Goal: Information Seeking & Learning: Understand process/instructions

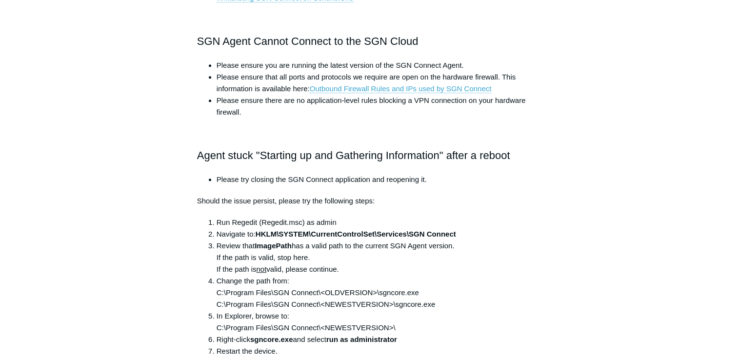
scroll to position [511, 0]
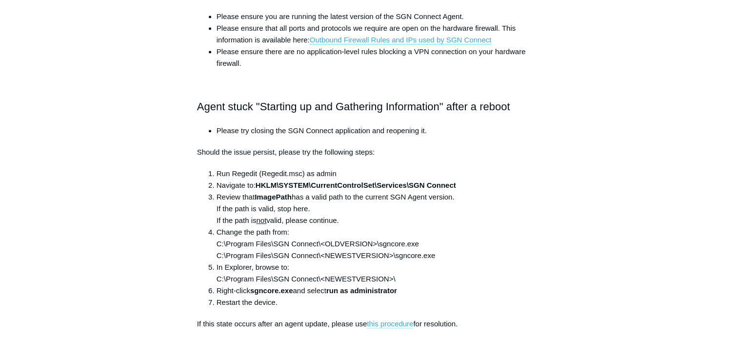
click at [390, 326] on link "this procedure" at bounding box center [390, 324] width 46 height 9
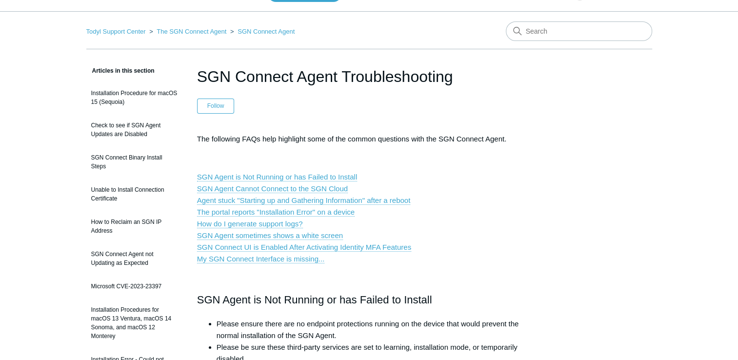
scroll to position [0, 0]
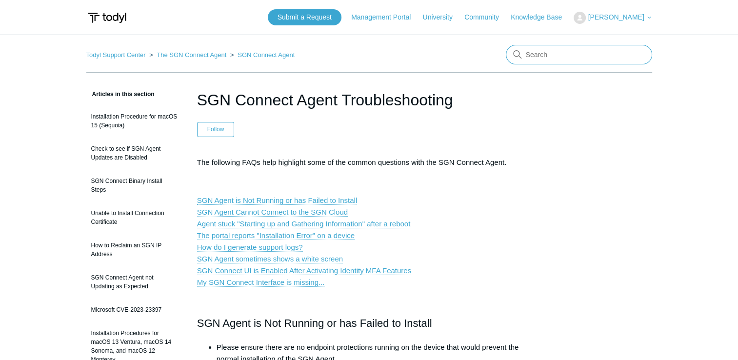
click at [552, 52] on input "Search" at bounding box center [579, 55] width 146 height 20
type input "sgncore.exe missing"
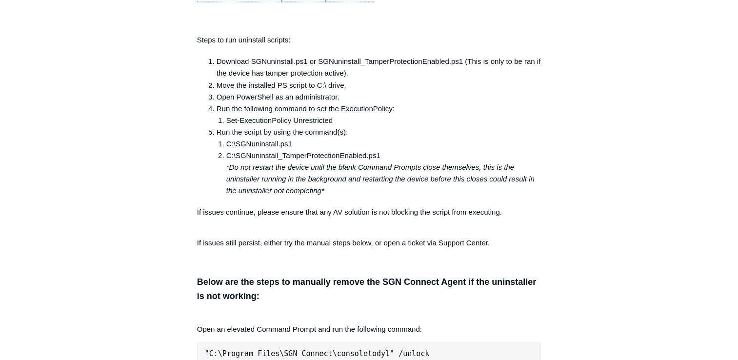
scroll to position [1717, 0]
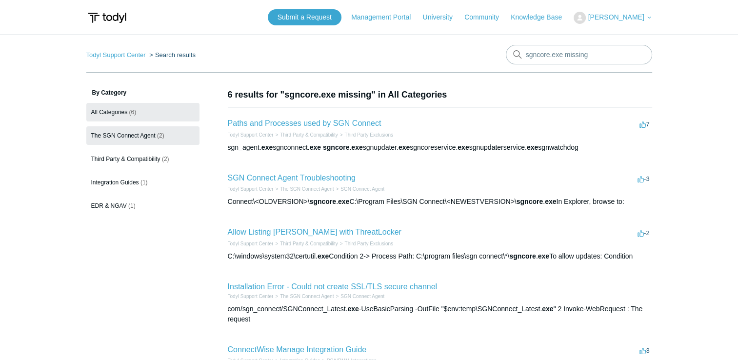
click at [146, 137] on span "The SGN Connect Agent" at bounding box center [123, 135] width 64 height 7
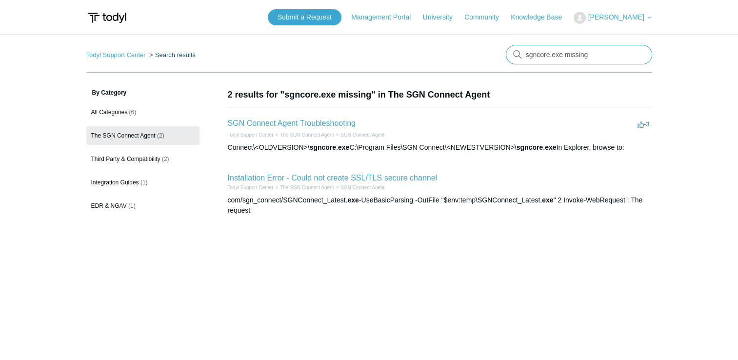
drag, startPoint x: 593, startPoint y: 55, endPoint x: 353, endPoint y: 47, distance: 239.7
click at [355, 52] on nav "Todyl Support Center Search results There are no matching results in this help …" at bounding box center [369, 59] width 566 height 28
type input "sgn uninstall"
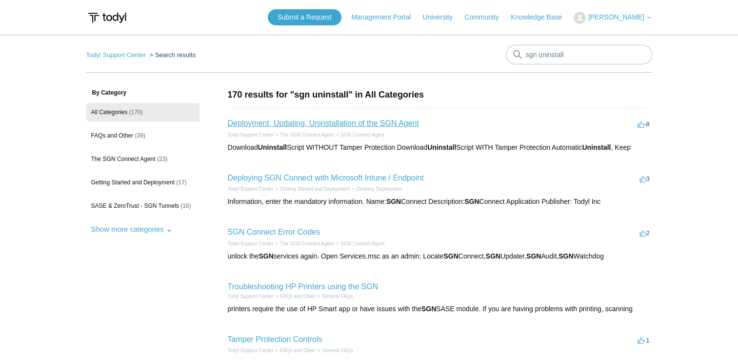
click at [368, 124] on link "Deployment, Updating, Uninstallation of the SGN Agent" at bounding box center [323, 123] width 191 height 8
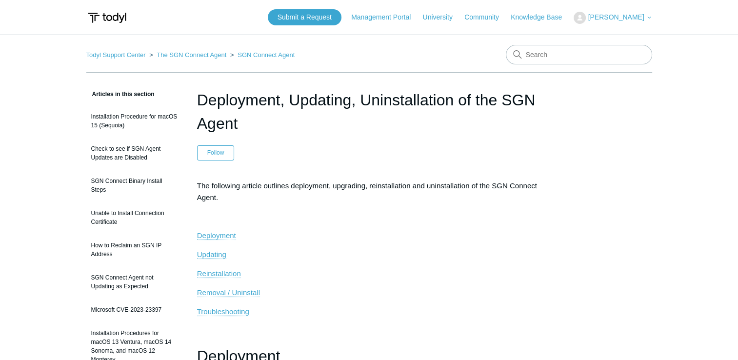
scroll to position [49, 0]
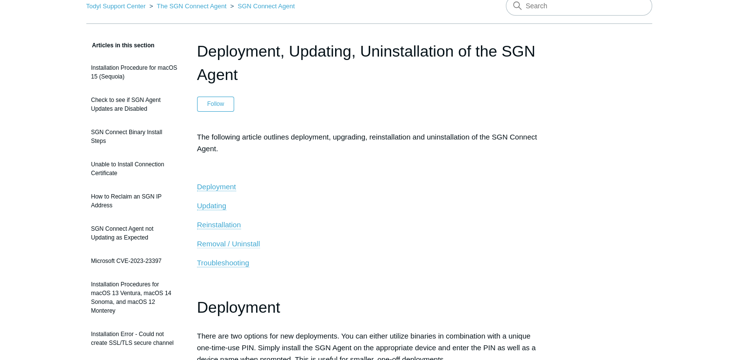
click at [255, 245] on span "Removal / Uninstall" at bounding box center [228, 244] width 63 height 8
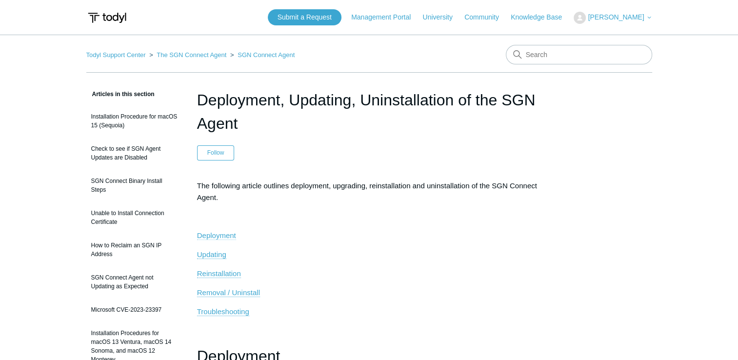
click at [221, 235] on span "Deployment" at bounding box center [216, 235] width 39 height 8
click at [237, 288] on span "Removal / Uninstall" at bounding box center [228, 292] width 63 height 8
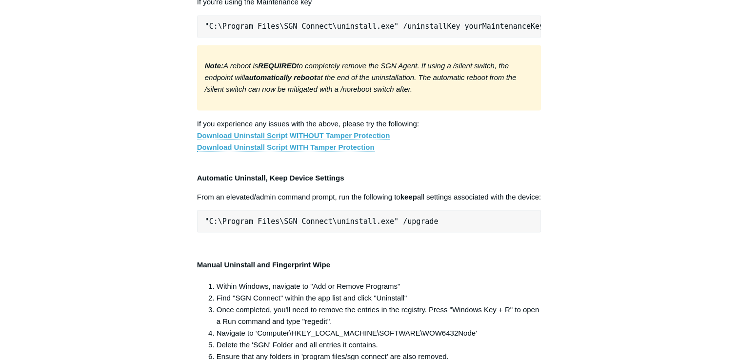
scroll to position [1947, 0]
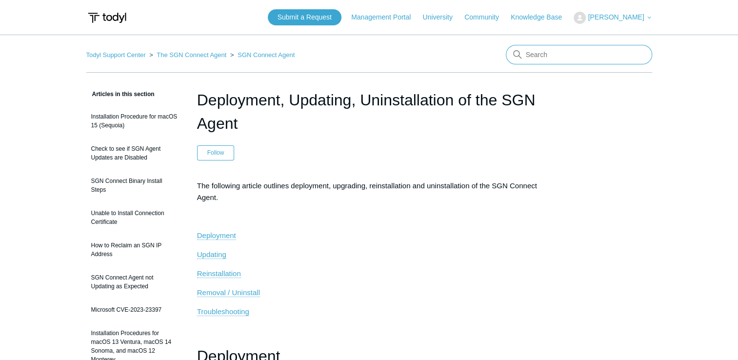
click at [553, 59] on input "Search" at bounding box center [579, 55] width 146 height 20
type input "download agent"
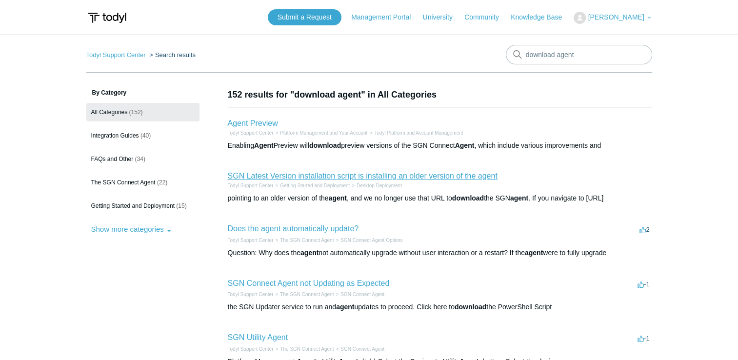
click at [303, 175] on link "SGN Latest Version installation script is installing an older version of the ag…" at bounding box center [363, 176] width 270 height 8
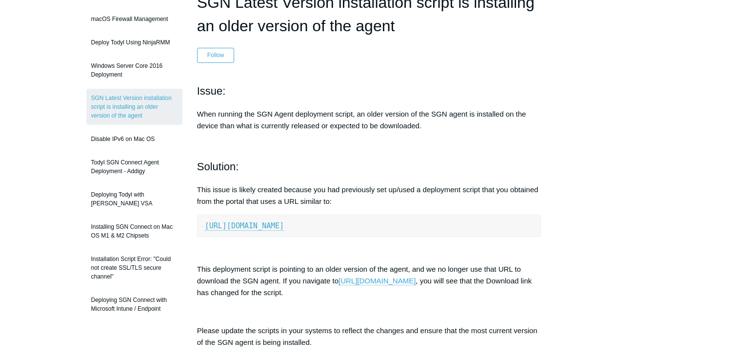
scroll to position [146, 0]
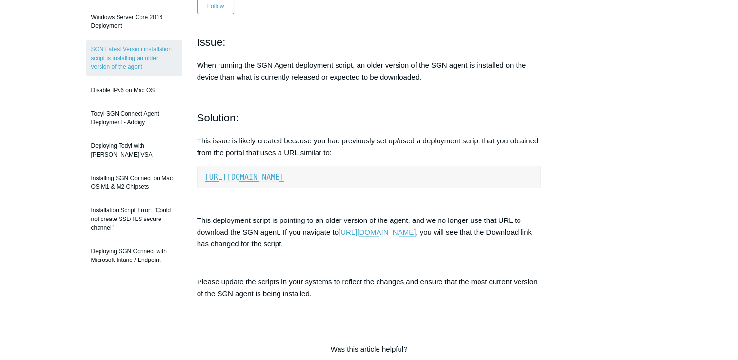
click at [416, 229] on link "[URL][DOMAIN_NAME]" at bounding box center [377, 232] width 77 height 9
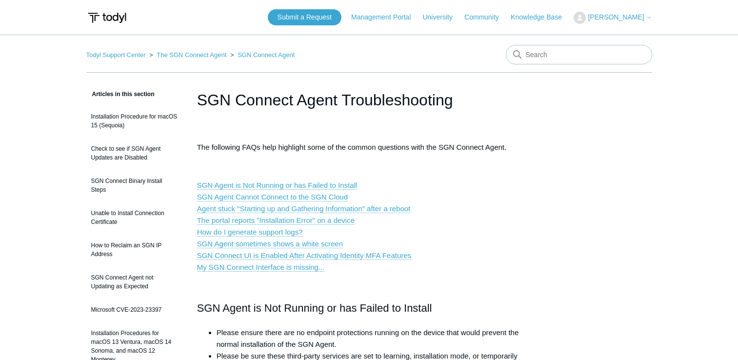
scroll to position [609, 0]
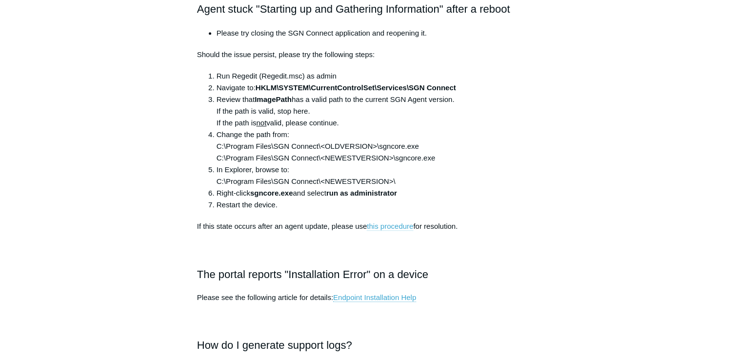
click at [398, 226] on link "this procedure" at bounding box center [390, 226] width 46 height 9
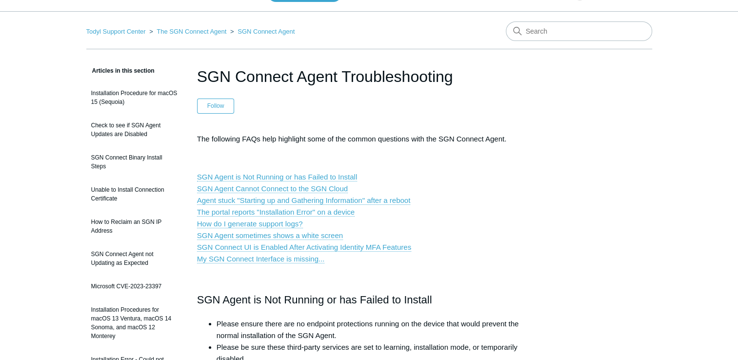
scroll to position [0, 0]
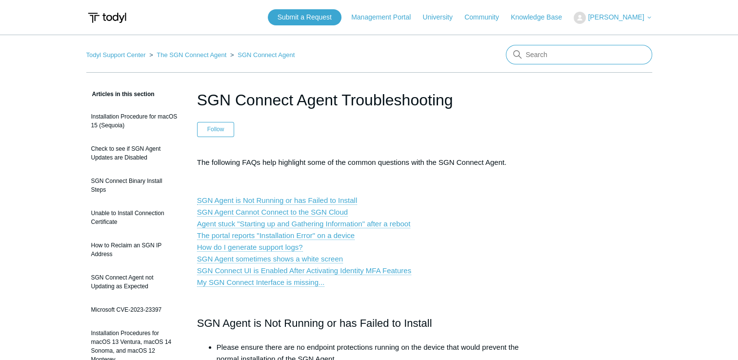
click at [566, 57] on input "Search" at bounding box center [579, 55] width 146 height 20
type input "maintenance key"
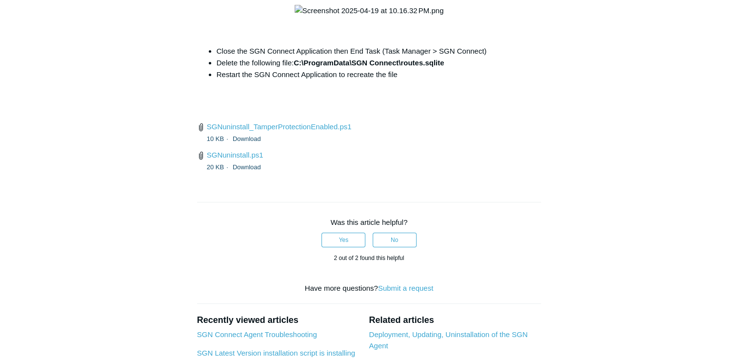
scroll to position [3864, 0]
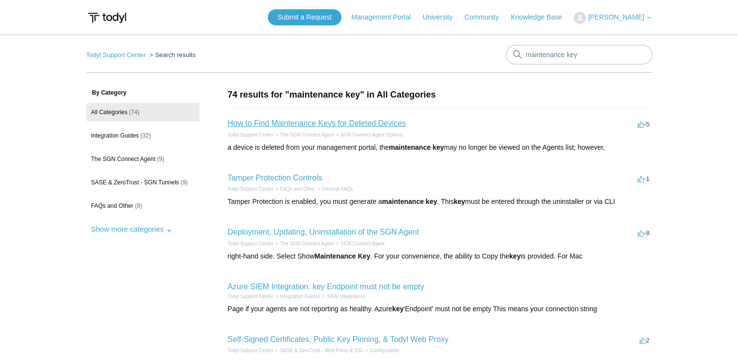
click at [354, 126] on link "How to Find Maintenance Keys for Deleted Devices" at bounding box center [317, 123] width 179 height 8
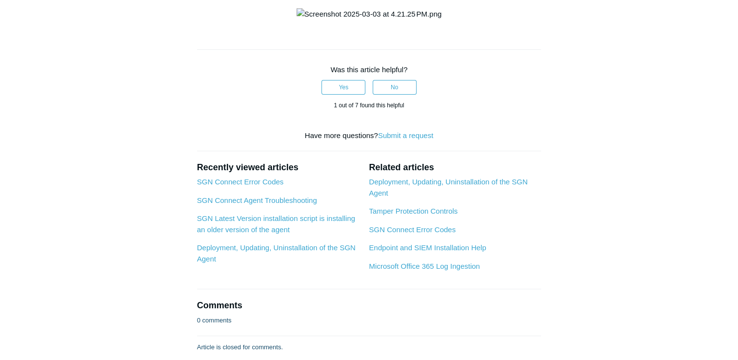
scroll to position [488, 0]
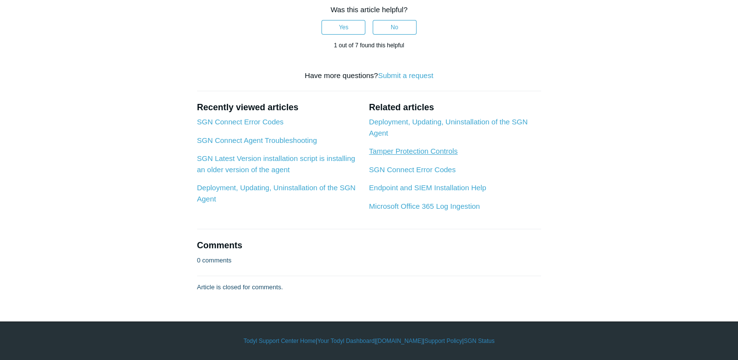
click at [429, 155] on link "Tamper Protection Controls" at bounding box center [413, 151] width 89 height 8
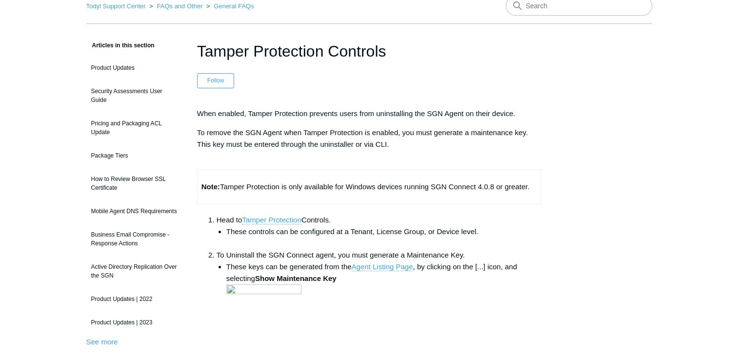
scroll to position [146, 0]
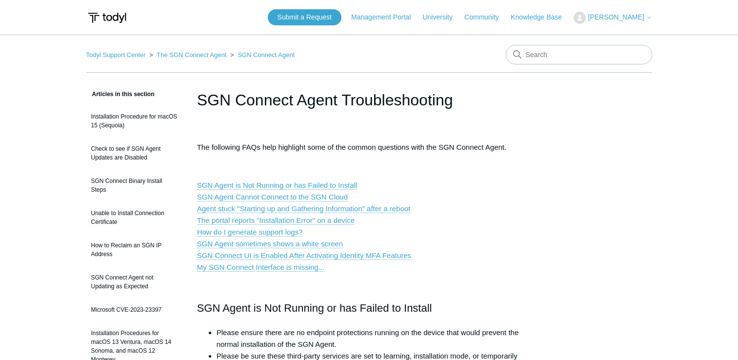
scroll to position [609, 0]
